Goal: Task Accomplishment & Management: Manage account settings

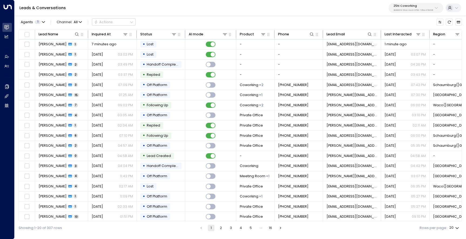
click at [399, 10] on p "3b9800f4-81ca-4ec0-8758-72fbe4763f36" at bounding box center [413, 10] width 40 height 2
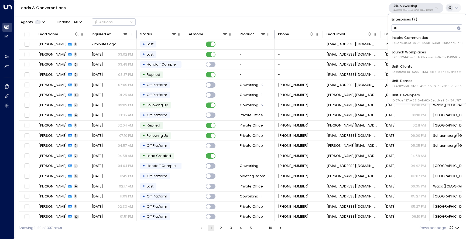
type input "***"
click at [402, 69] on div "Uniti Demos ID: 4c025b01-9fa0-46ff-ab3a-a620b886896e" at bounding box center [426, 69] width 70 height 10
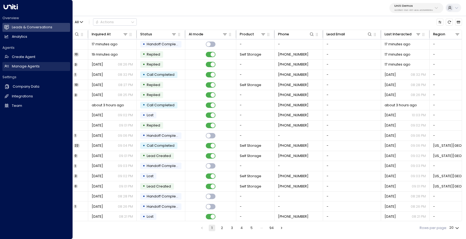
click at [23, 69] on link "Manage Agents Manage Agents" at bounding box center [36, 66] width 68 height 9
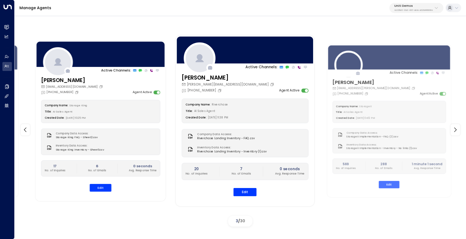
click at [104, 86] on div "[EMAIL_ADDRESS][DOMAIN_NAME]" at bounding box center [72, 86] width 63 height 5
click at [105, 187] on button "Edit" at bounding box center [101, 188] width 22 height 8
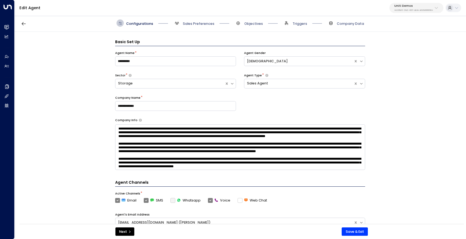
scroll to position [7, 0]
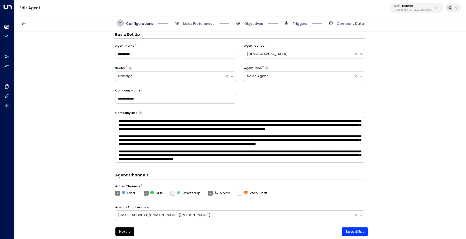
click at [190, 19] on span "Sales Preferences" at bounding box center [193, 22] width 41 height 7
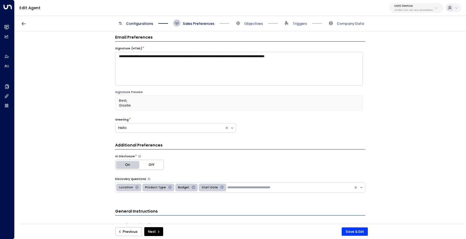
scroll to position [4, 0]
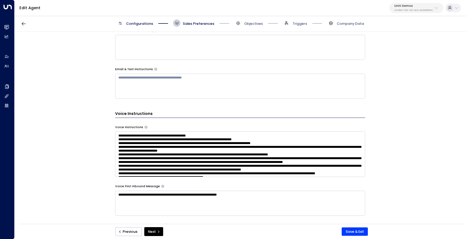
click at [198, 140] on textarea at bounding box center [240, 154] width 250 height 46
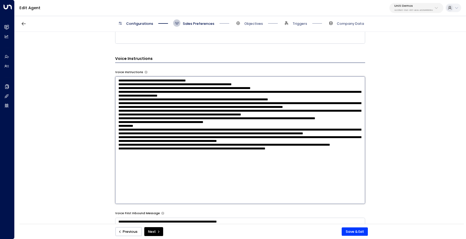
scroll to position [312, 0]
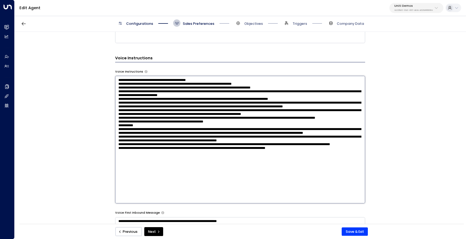
click at [212, 193] on textarea at bounding box center [240, 139] width 250 height 127
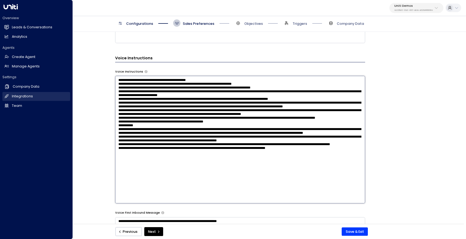
click at [17, 98] on h2 "Integrations" at bounding box center [22, 96] width 21 height 5
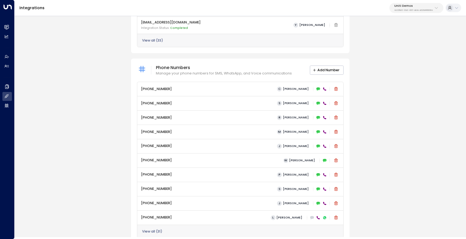
scroll to position [228, 0]
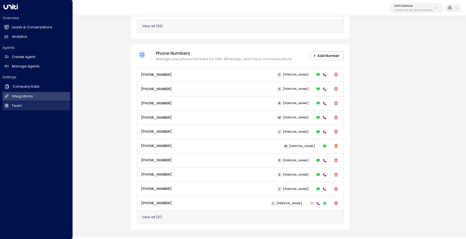
click at [6, 105] on icon at bounding box center [6, 105] width 5 height 5
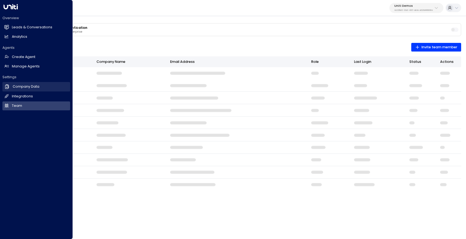
click at [28, 85] on h2 "Company Data" at bounding box center [26, 86] width 27 height 5
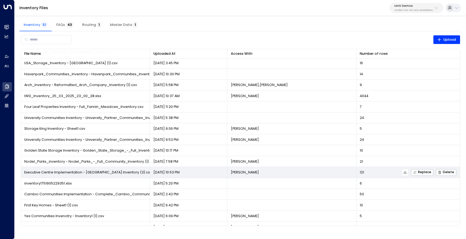
scroll to position [114, 0]
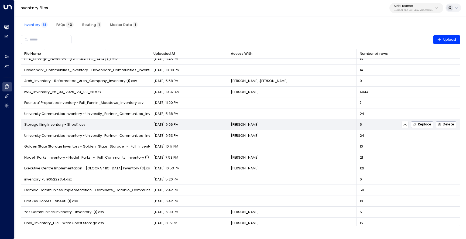
click at [405, 125] on icon at bounding box center [405, 125] width 4 height 4
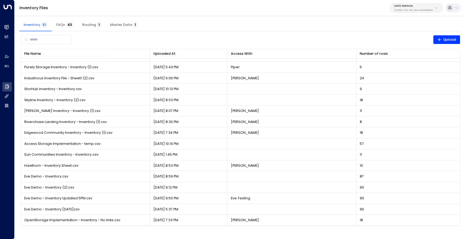
scroll to position [0, 0]
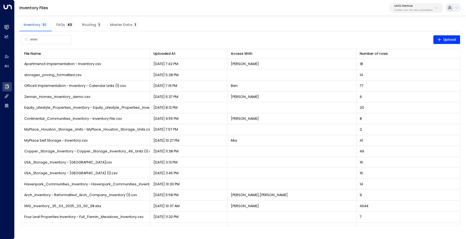
click at [124, 27] on button "Master Data 1" at bounding box center [124, 24] width 36 height 13
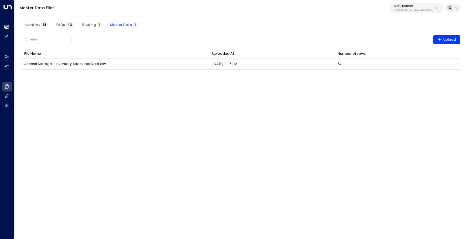
click at [92, 25] on span "Routing 1" at bounding box center [91, 25] width 19 height 4
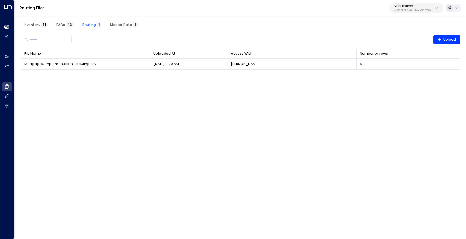
click at [65, 23] on span "FAQs 43" at bounding box center [64, 25] width 17 height 4
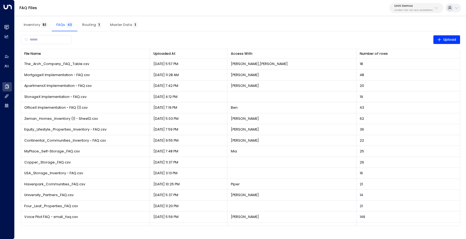
click at [35, 24] on span "Inventory 51" at bounding box center [36, 25] width 24 height 4
